Goal: Navigation & Orientation: Find specific page/section

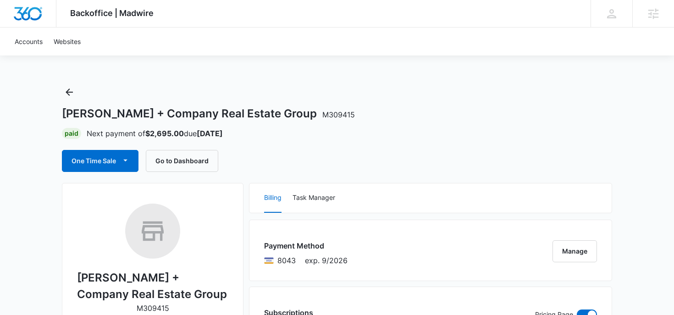
click at [171, 163] on button "Go to Dashboard" at bounding box center [182, 161] width 72 height 22
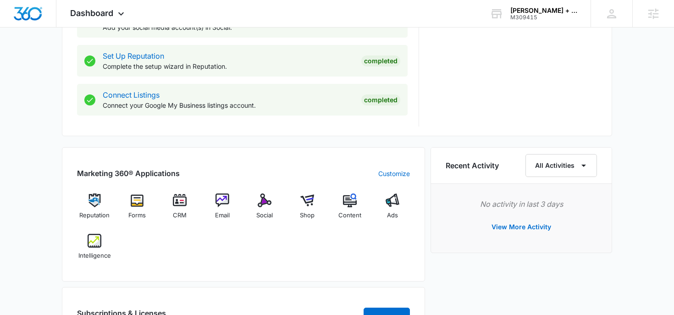
scroll to position [485, 0]
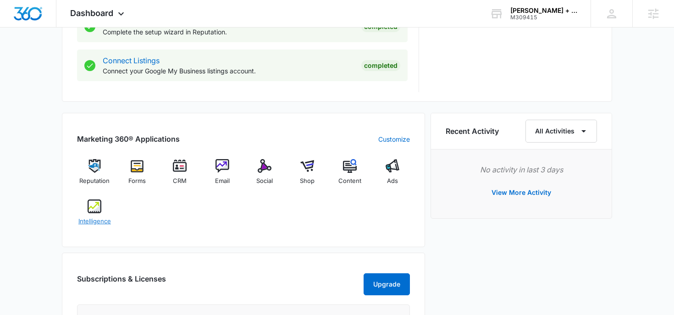
click at [101, 214] on div "Intelligence" at bounding box center [94, 216] width 35 height 33
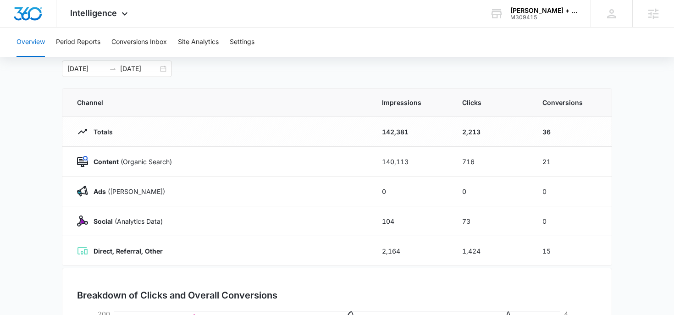
scroll to position [51, 0]
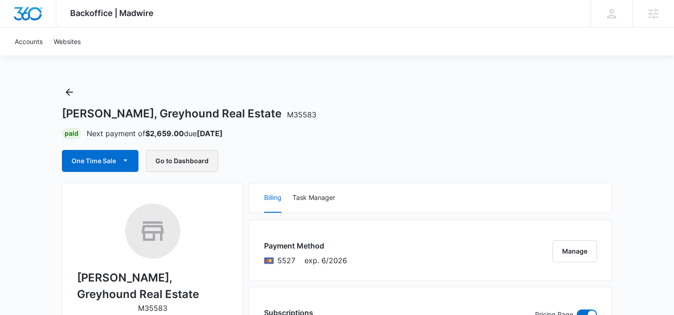
click at [201, 168] on button "Go to Dashboard" at bounding box center [182, 161] width 72 height 22
drag, startPoint x: 69, startPoint y: 114, endPoint x: 260, endPoint y: 116, distance: 190.8
copy h1 "Jennifer Cirka, Greyhound Real Estate"
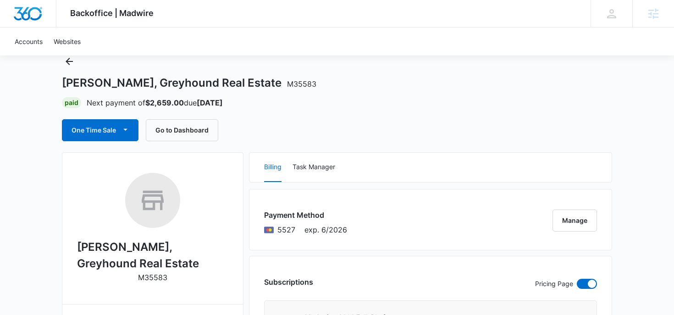
scroll to position [24, 0]
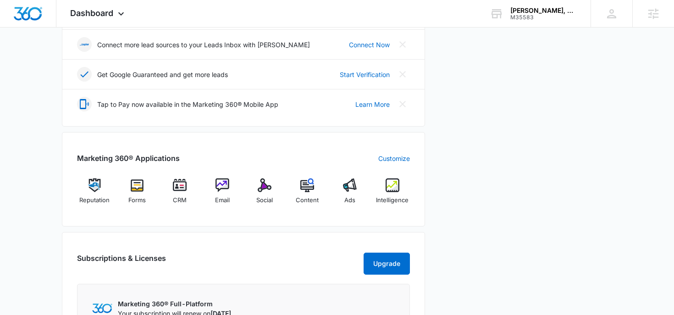
scroll to position [288, 0]
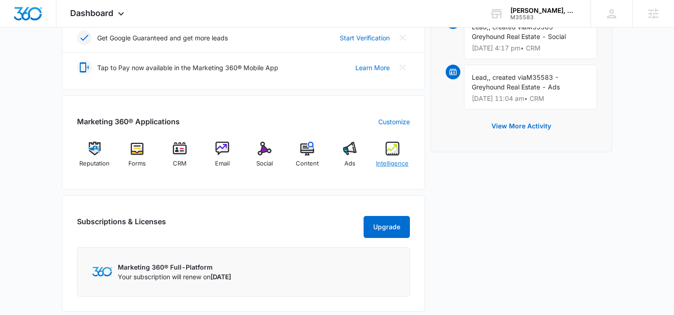
click at [379, 152] on div "Intelligence" at bounding box center [392, 158] width 35 height 33
